Goal: Manage account settings

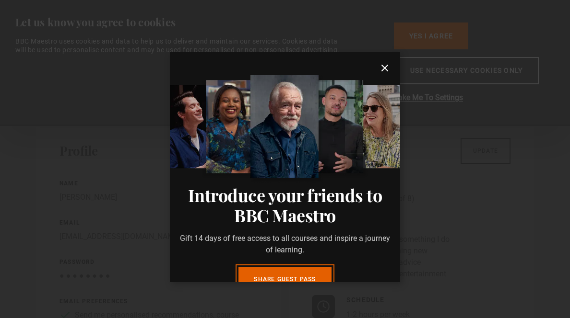
click at [383, 69] on icon "submit" at bounding box center [385, 68] width 12 height 12
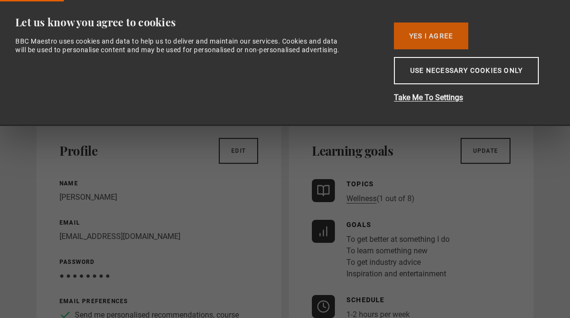
click at [421, 34] on button "Yes I Agree" at bounding box center [431, 36] width 74 height 27
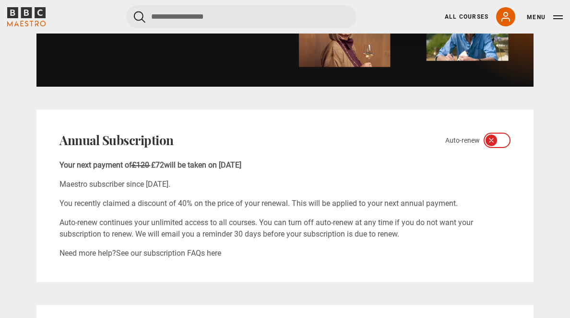
scroll to position [554, 0]
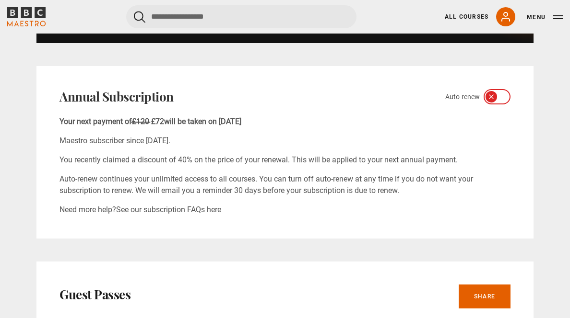
click at [486, 96] on div at bounding box center [496, 96] width 27 height 15
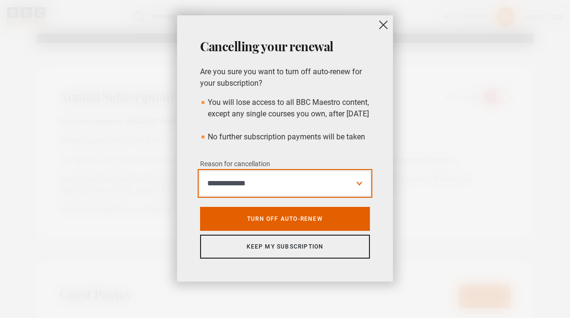
click at [359, 193] on select "**********" at bounding box center [285, 184] width 170 height 24
select select "*********"
click at [200, 183] on select "**********" at bounding box center [285, 184] width 170 height 24
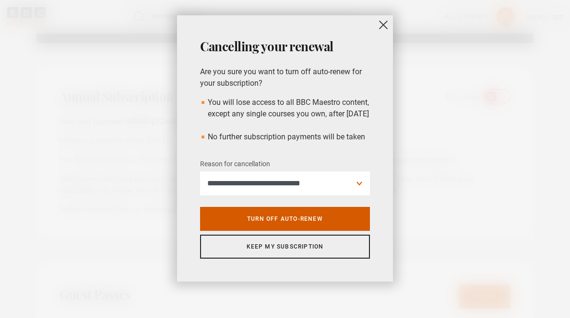
click at [346, 229] on link "Turn off auto-renew" at bounding box center [285, 219] width 170 height 24
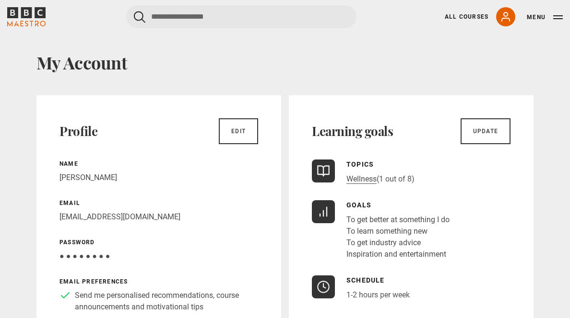
scroll to position [17, 0]
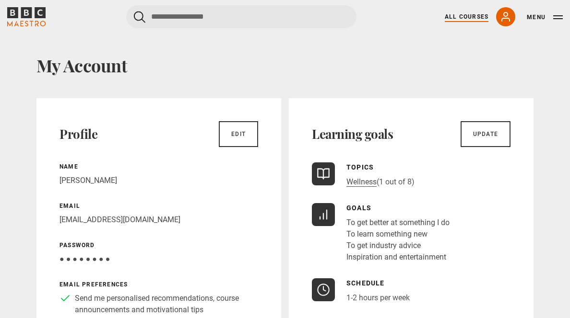
click at [477, 17] on link "All Courses" at bounding box center [466, 16] width 44 height 9
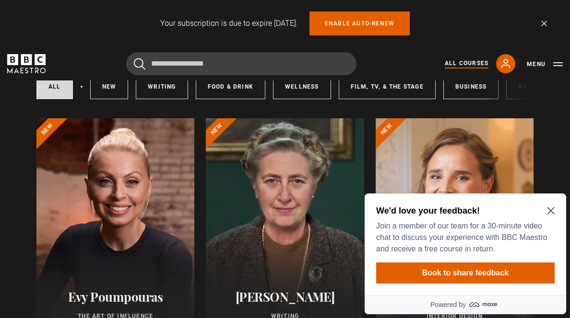
scroll to position [132, 0]
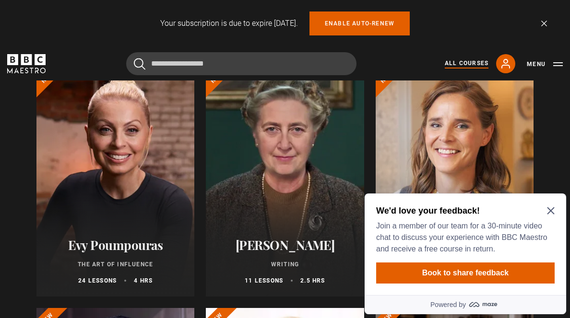
click at [550, 209] on icon "Close Maze Prompt" at bounding box center [551, 211] width 8 height 8
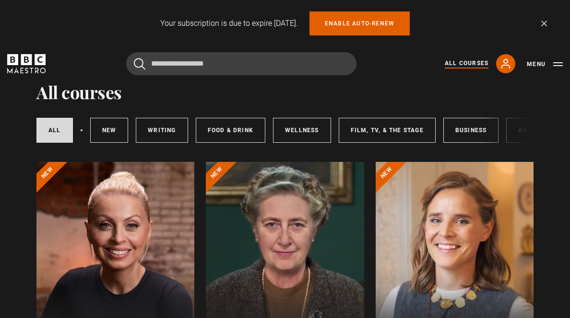
scroll to position [39, 0]
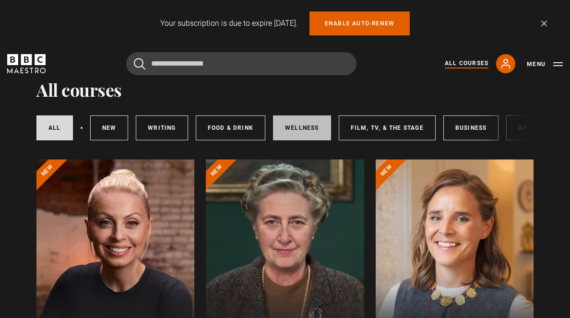
click at [307, 127] on link "Wellness" at bounding box center [302, 128] width 58 height 25
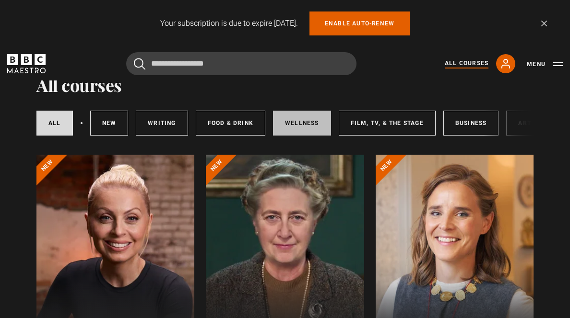
scroll to position [45, 0]
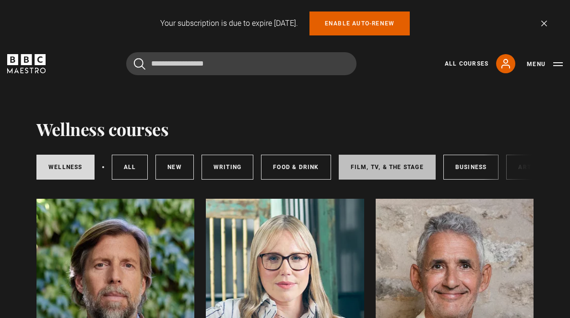
click at [374, 162] on link "Film, TV, & The Stage" at bounding box center [386, 167] width 97 height 25
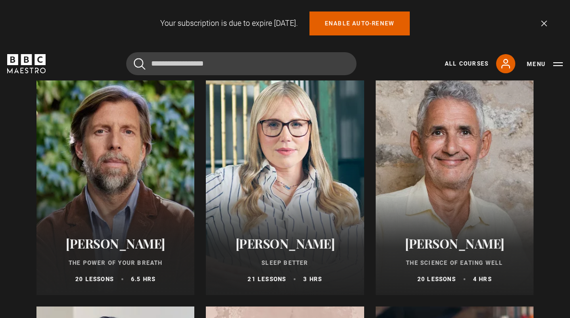
scroll to position [164, 0]
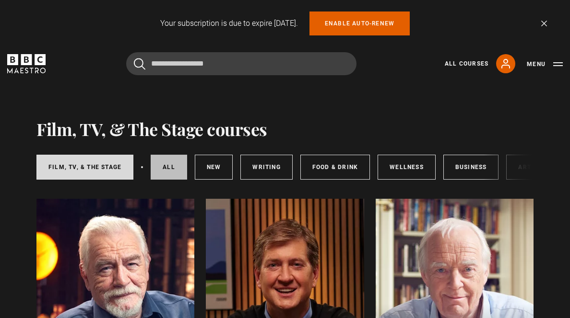
click at [178, 168] on link "All courses" at bounding box center [169, 167] width 36 height 25
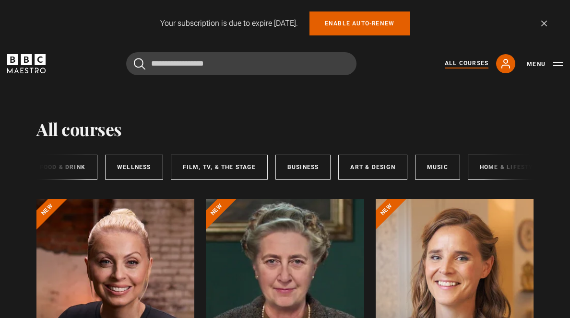
scroll to position [0, 191]
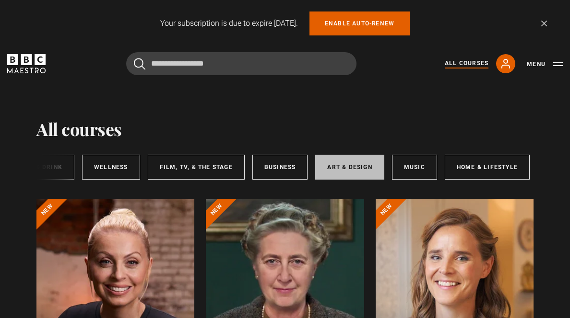
click at [364, 167] on link "Art & Design" at bounding box center [349, 167] width 69 height 25
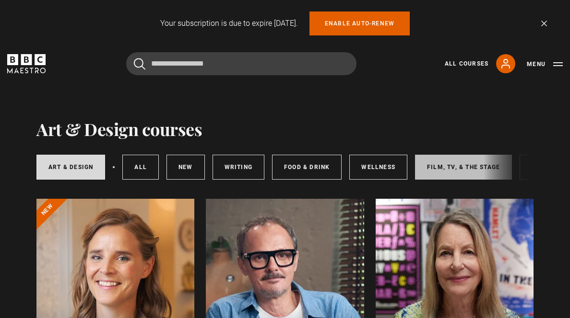
click at [464, 170] on link "Film, TV, & The Stage" at bounding box center [463, 167] width 97 height 25
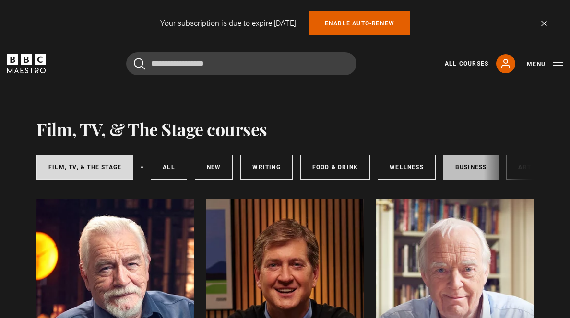
click at [470, 168] on link "Business" at bounding box center [471, 167] width 56 height 25
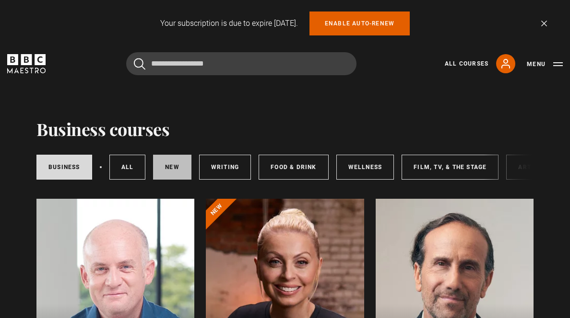
click at [172, 171] on link "New courses" at bounding box center [172, 167] width 38 height 25
